Goal: Information Seeking & Learning: Check status

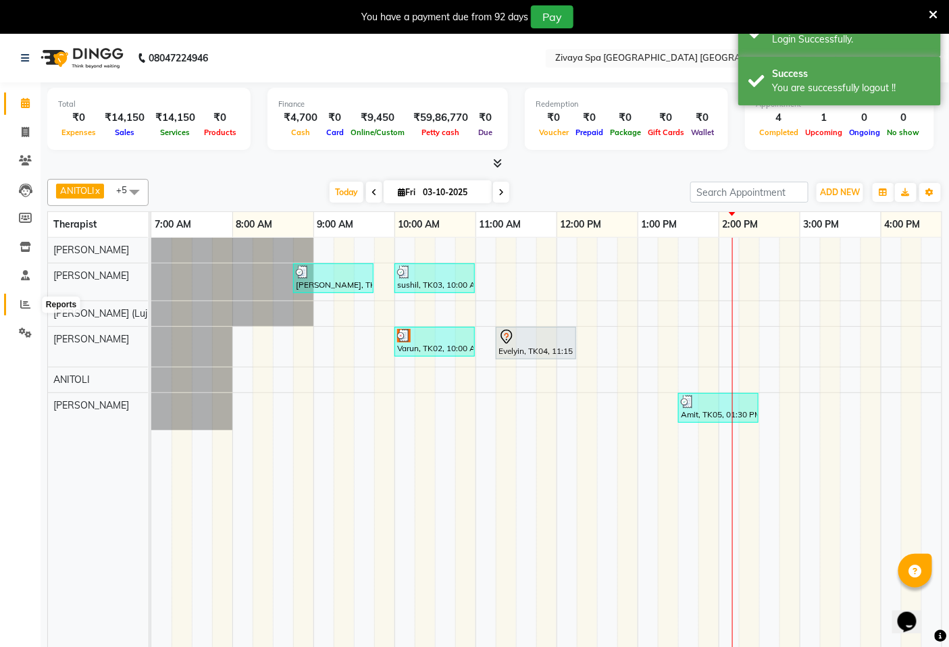
click at [25, 301] on icon at bounding box center [25, 304] width 10 height 10
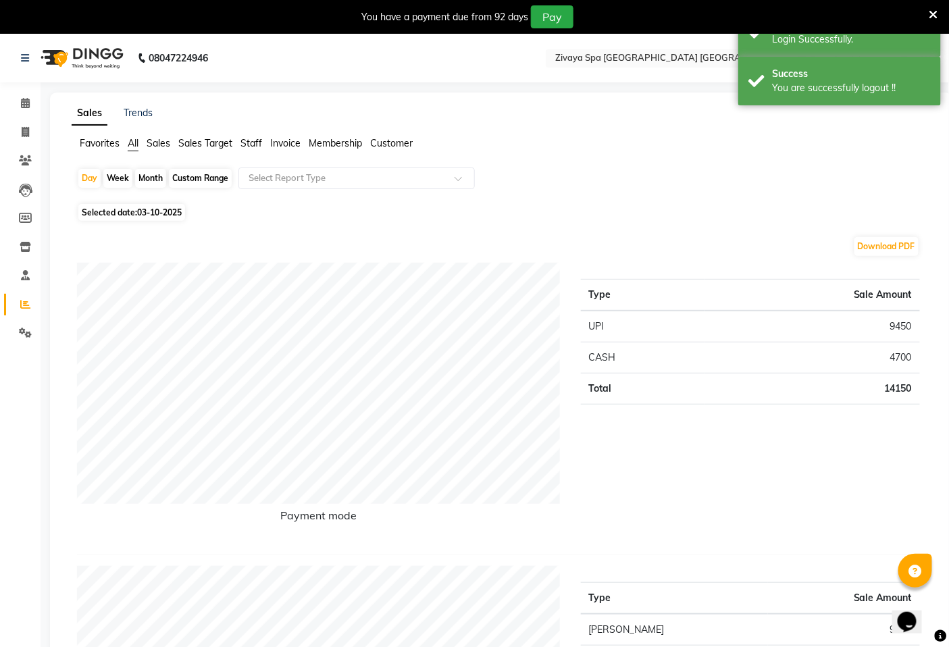
click at [207, 140] on span "Sales Target" at bounding box center [205, 143] width 54 height 12
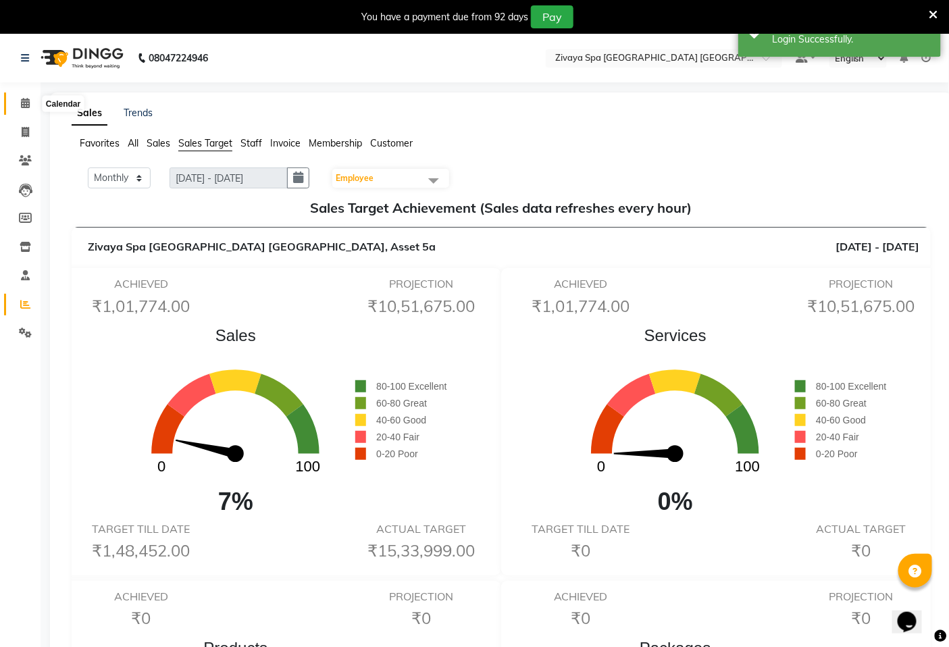
click at [20, 97] on span at bounding box center [26, 104] width 24 height 16
